Goal: Check status

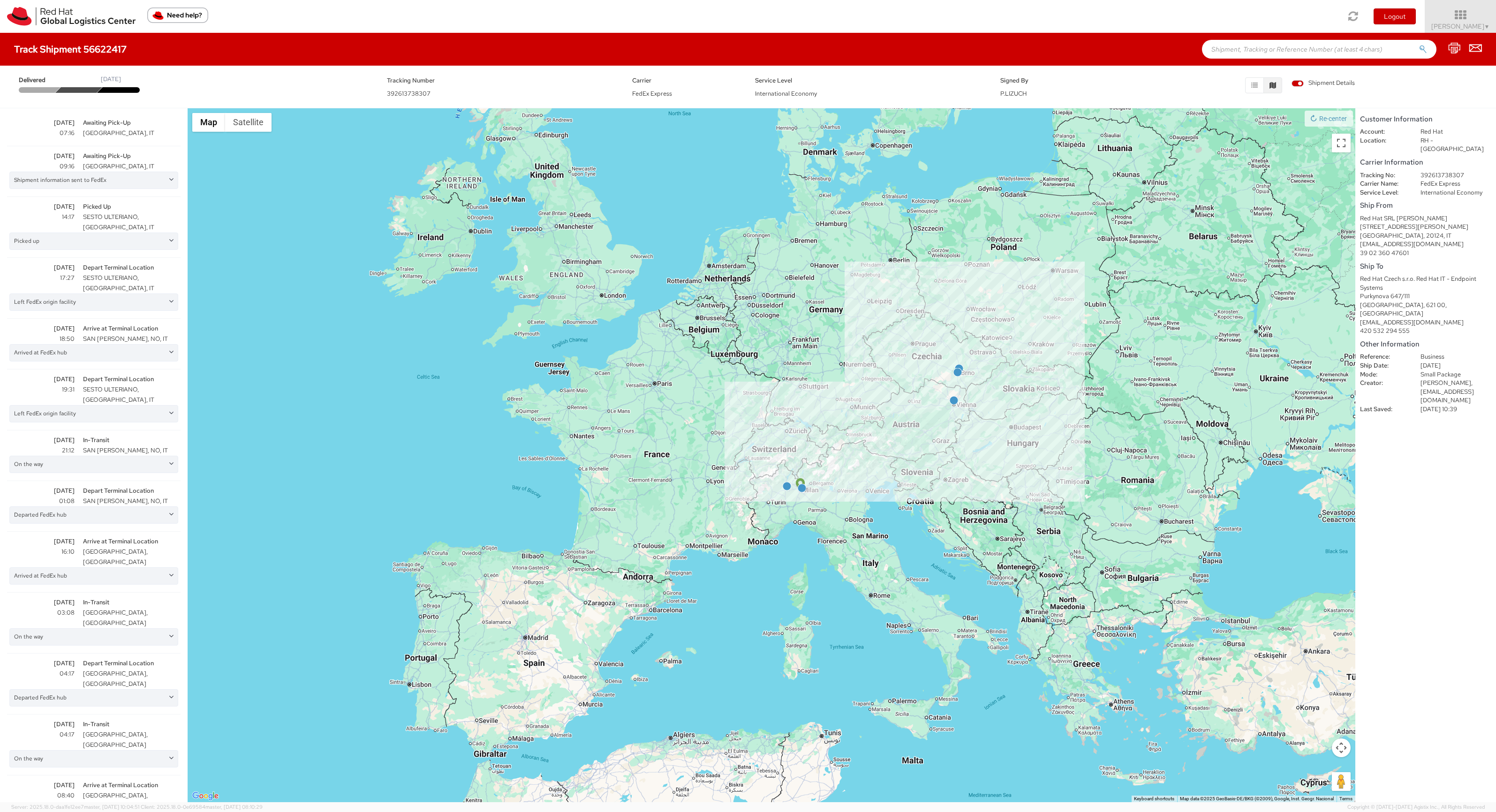
scroll to position [208, 0]
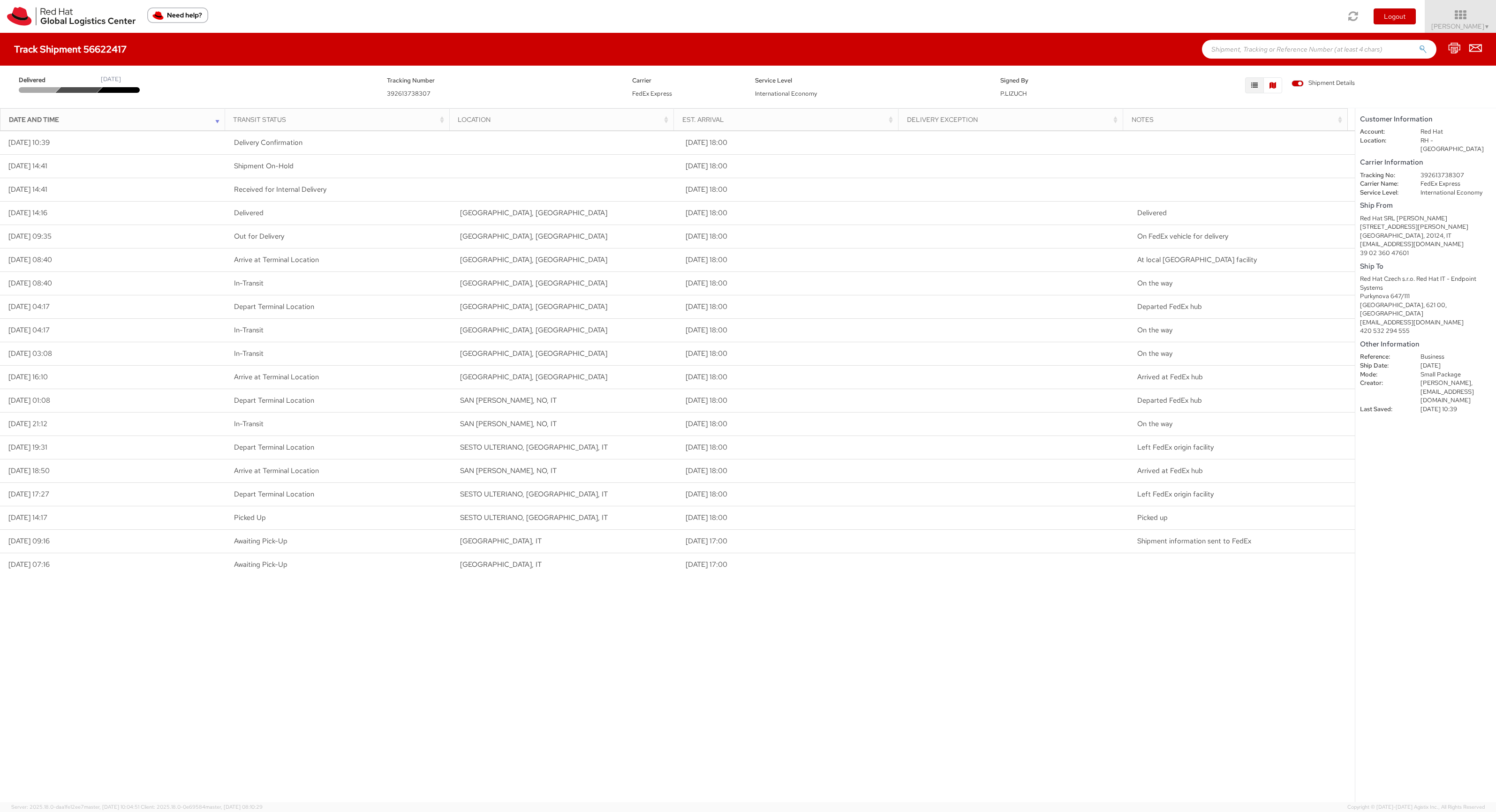
click at [1272, 86] on icon "button" at bounding box center [1272, 85] width 7 height 7
